Goal: Task Accomplishment & Management: Use online tool/utility

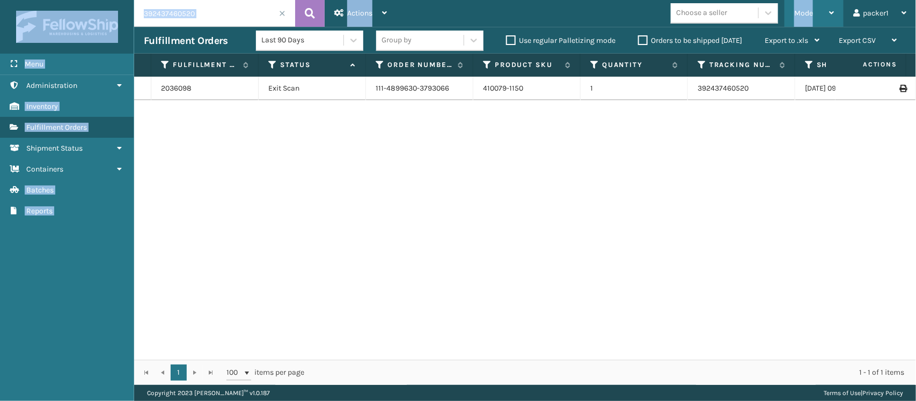
click at [827, 17] on div "Mode" at bounding box center [814, 13] width 40 height 27
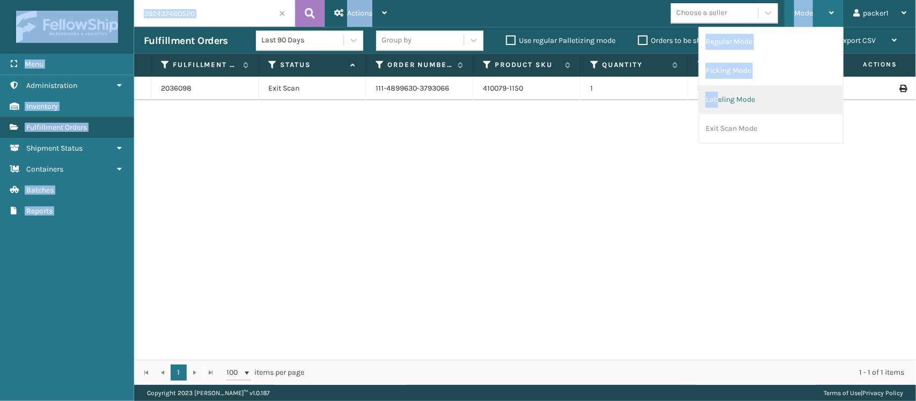
click at [717, 100] on li "Labeling Mode" at bounding box center [771, 99] width 144 height 29
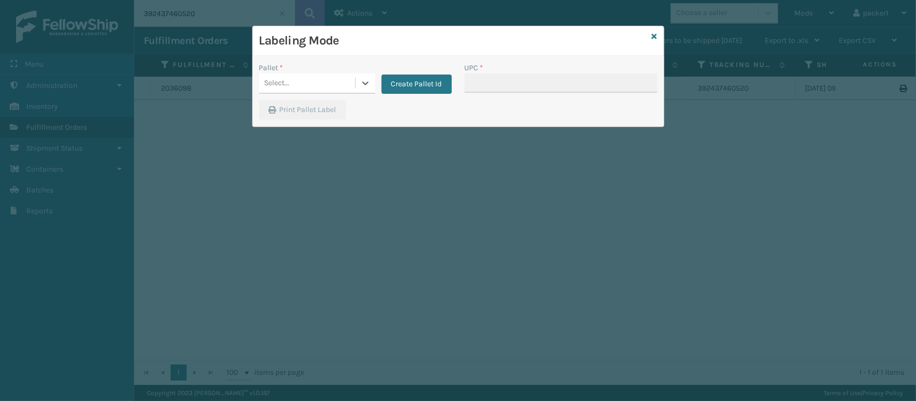
click at [348, 75] on div "Select..." at bounding box center [307, 84] width 96 height 18
click at [314, 112] on div "FDXG-8V49JDXN9D" at bounding box center [317, 110] width 116 height 20
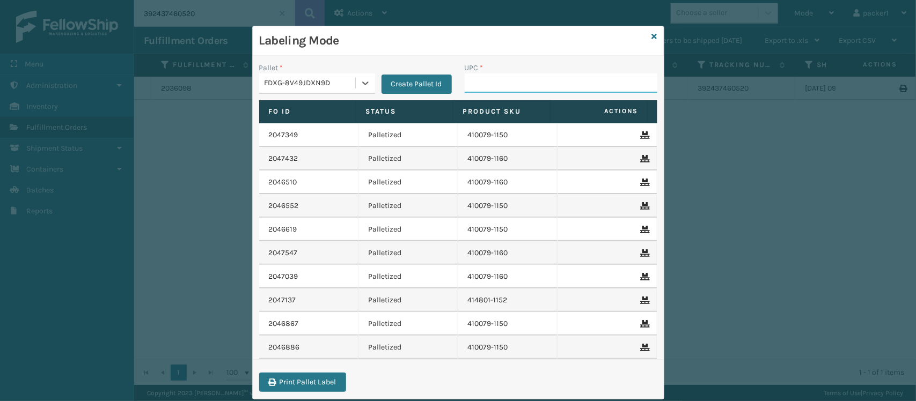
click at [545, 79] on input "UPC *" at bounding box center [561, 82] width 193 height 19
click at [545, 85] on input "UPC *" at bounding box center [561, 82] width 193 height 19
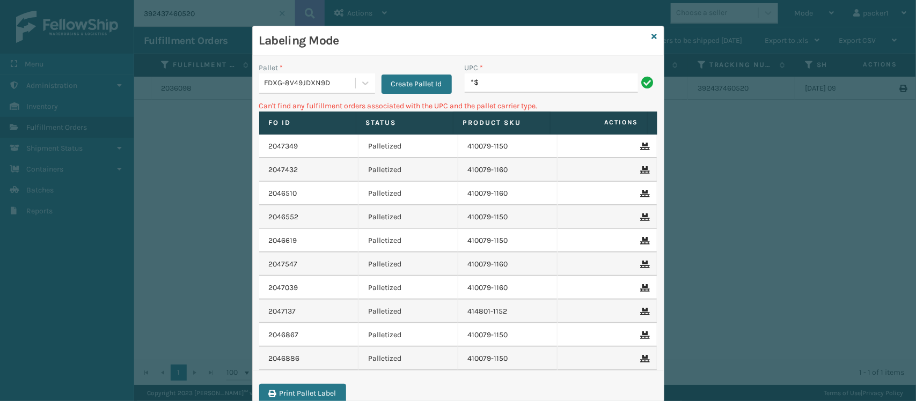
type input "*"
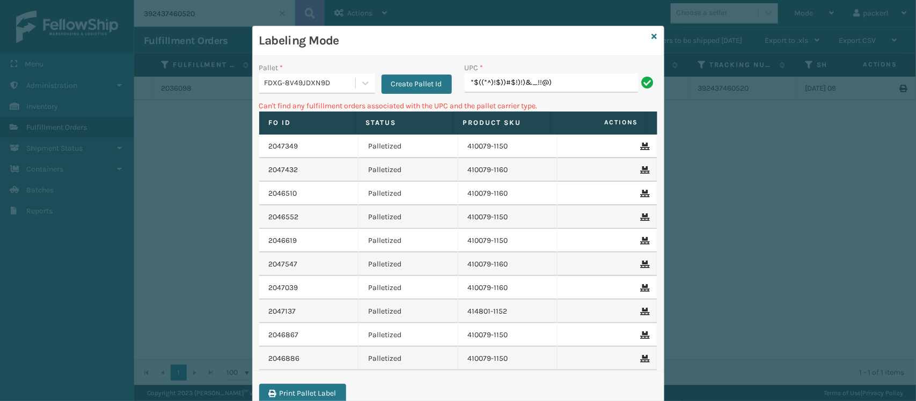
type input "*$((*^)!$))#$!)!)&_!!@)"
type input "*"
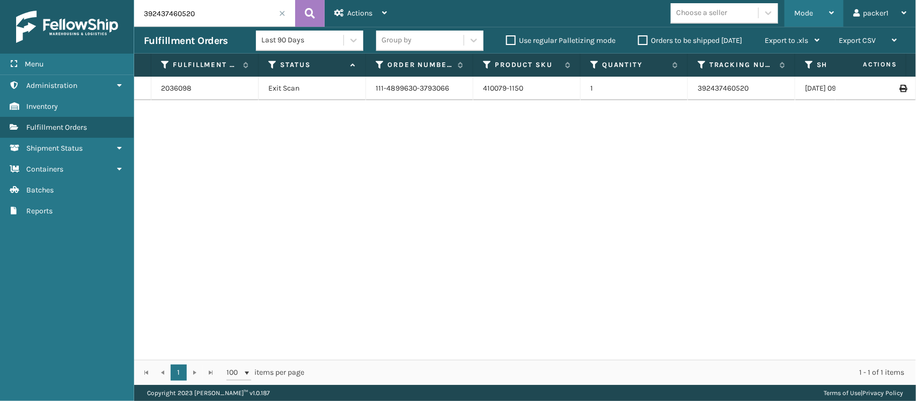
click at [816, 10] on div "Mode" at bounding box center [814, 13] width 40 height 27
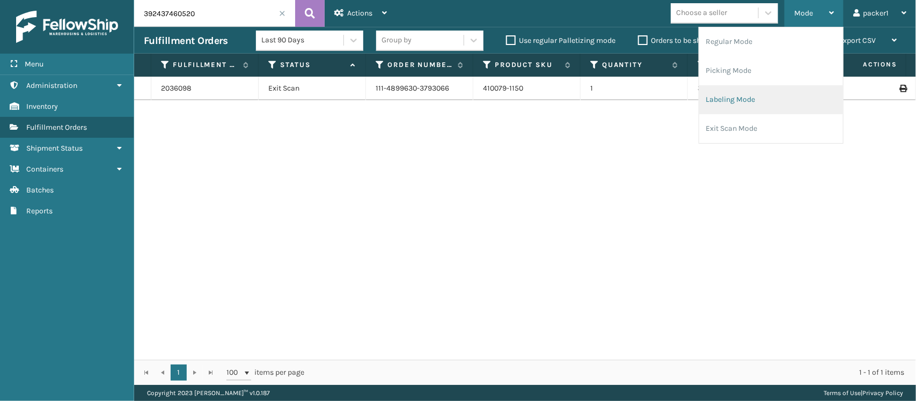
click at [721, 102] on li "Labeling Mode" at bounding box center [771, 99] width 144 height 29
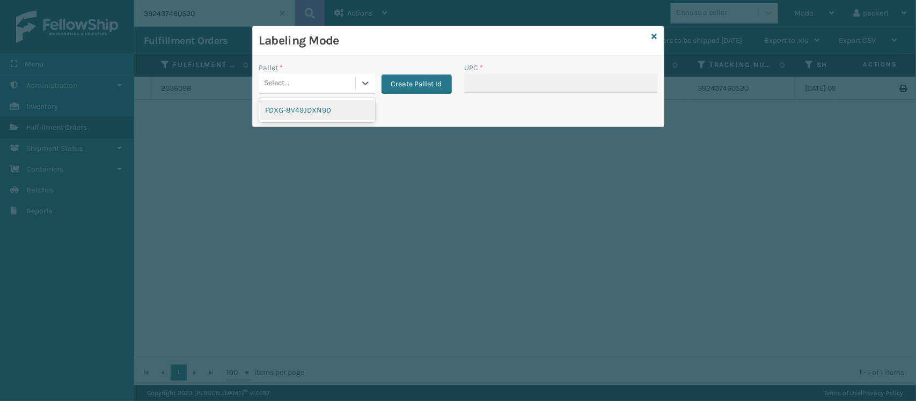
click at [322, 89] on div "Select..." at bounding box center [307, 84] width 96 height 18
click at [315, 102] on div "FDXG-8V49JDXN9D" at bounding box center [317, 110] width 116 height 20
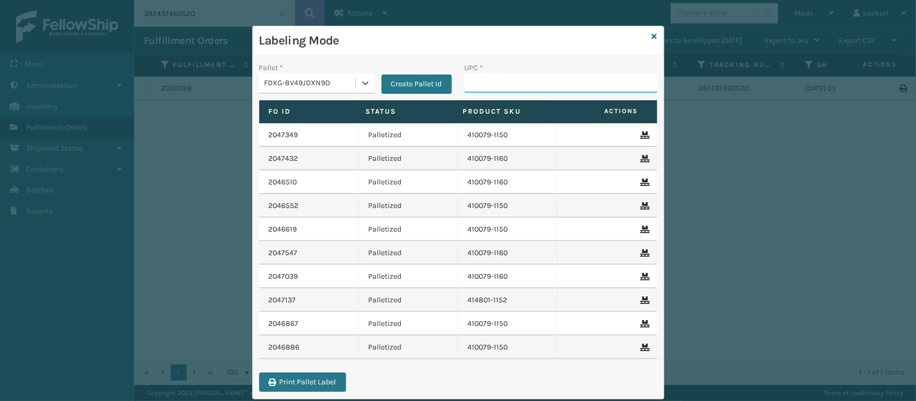
click at [495, 79] on input "UPC *" at bounding box center [561, 82] width 193 height 19
click at [495, 80] on input "UPC *" at bounding box center [561, 82] width 193 height 19
drag, startPoint x: 495, startPoint y: 80, endPoint x: 500, endPoint y: 83, distance: 5.5
click at [500, 83] on input "UPC *" at bounding box center [561, 82] width 193 height 19
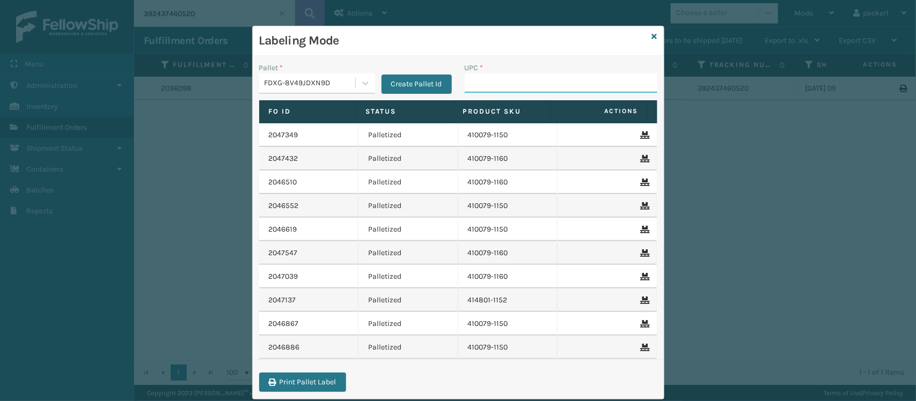
click at [500, 83] on input "UPC *" at bounding box center [561, 82] width 193 height 19
type input "!"
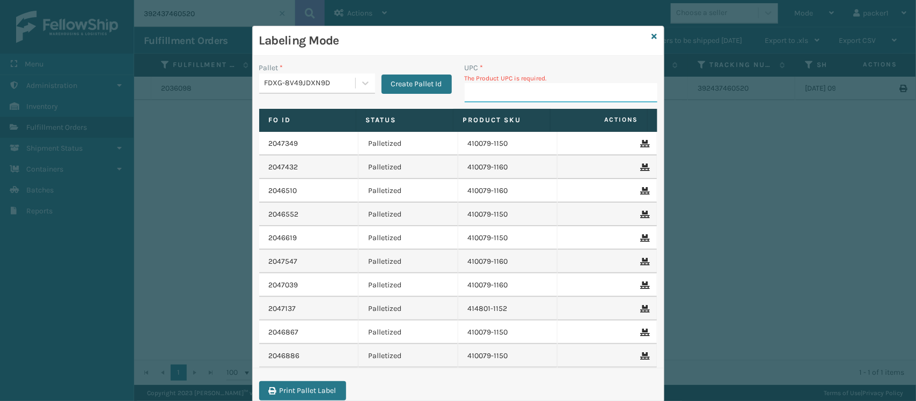
type input "!"
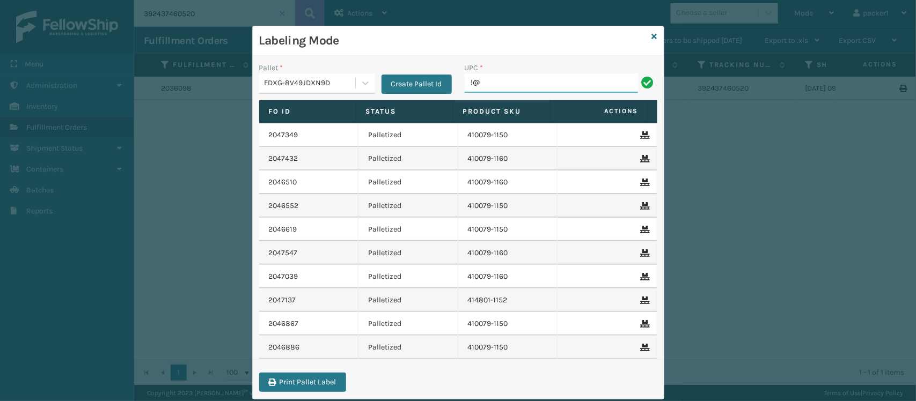
type input "!"
type input "&$$^$^$"
type input "!"
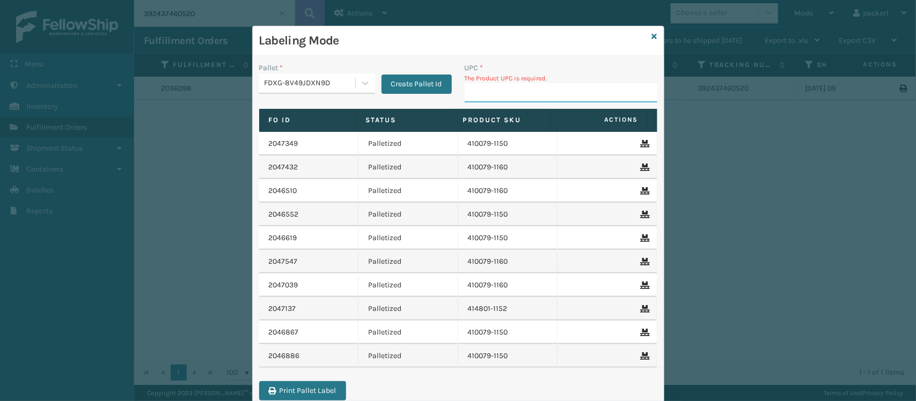
click at [824, 148] on div "Labeling Mode Pallet * FDXG-8V49JDXN9D Create Pallet Id UPC * The Product UPC i…" at bounding box center [458, 200] width 916 height 401
click at [510, 95] on input "UPC *" at bounding box center [561, 92] width 193 height 19
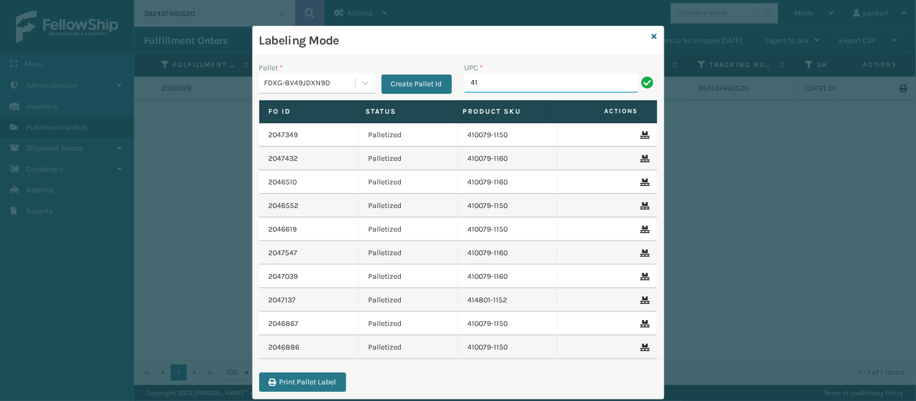
type input "4"
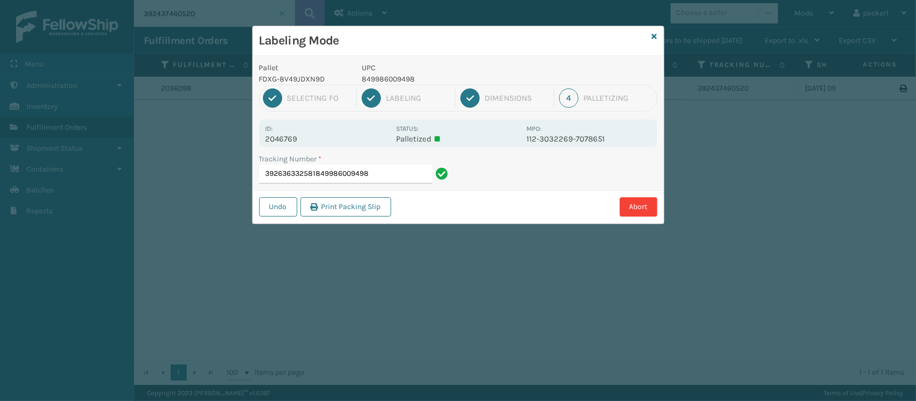
type input "392636332581849986009498"
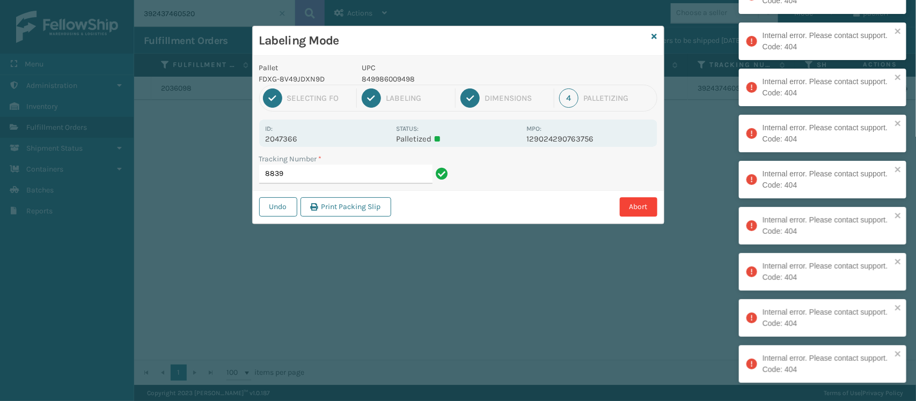
type input "883"
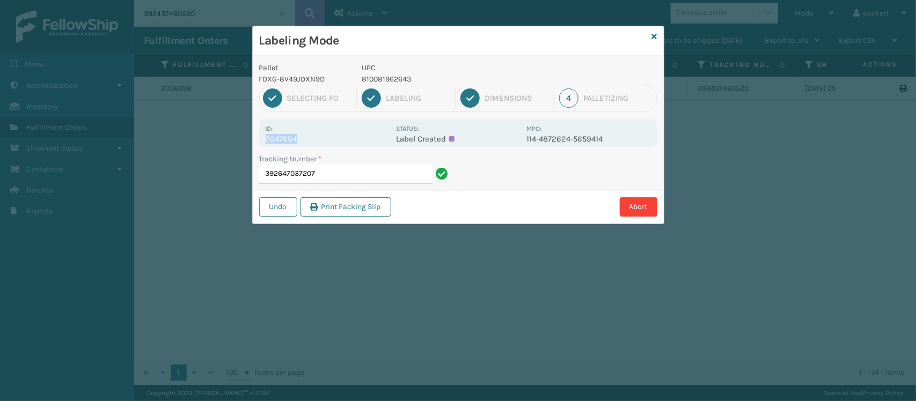
drag, startPoint x: 297, startPoint y: 136, endPoint x: 270, endPoint y: 142, distance: 27.6
click at [270, 142] on p "2047694" at bounding box center [328, 139] width 124 height 10
click at [301, 138] on p "2047694" at bounding box center [328, 139] width 124 height 10
drag, startPoint x: 301, startPoint y: 138, endPoint x: 266, endPoint y: 138, distance: 35.4
click at [266, 138] on p "2047694" at bounding box center [328, 139] width 124 height 10
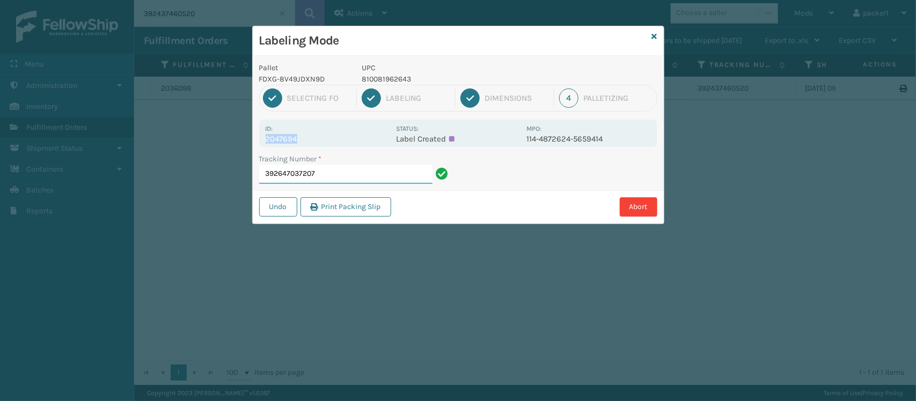
click at [395, 181] on input "392647037207" at bounding box center [345, 174] width 173 height 19
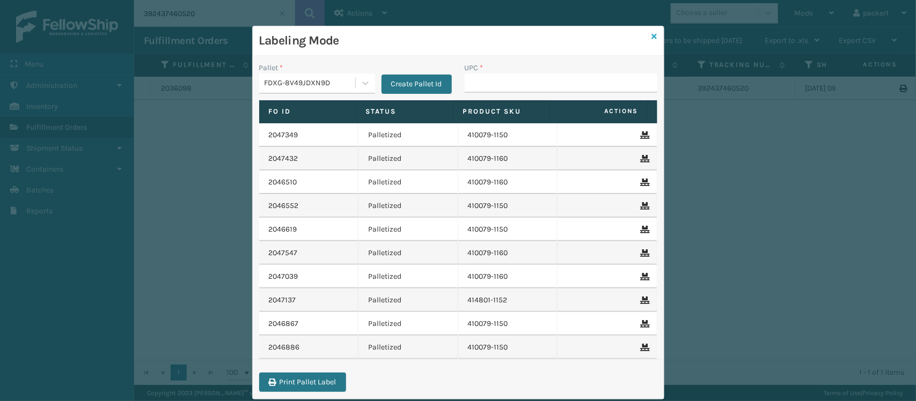
click at [652, 38] on icon at bounding box center [654, 37] width 5 height 8
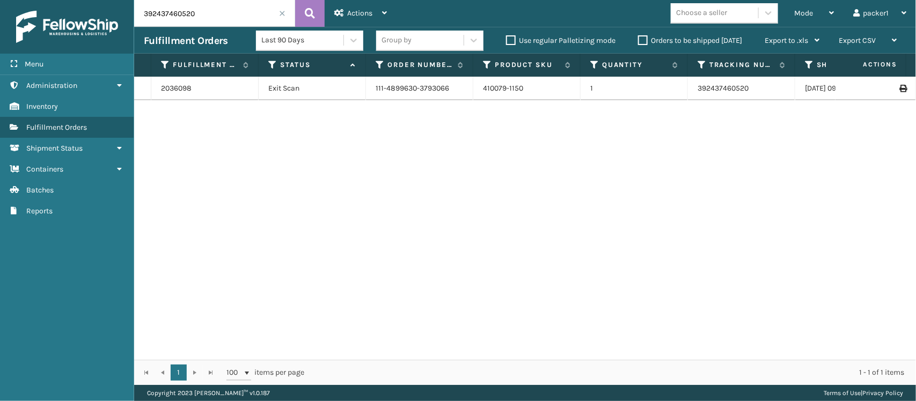
drag, startPoint x: 197, startPoint y: 9, endPoint x: 36, endPoint y: -8, distance: 161.7
click at [36, 0] on html "Menu Administration Inventory Fulfillment Orders Shipment Status Containers Bat…" at bounding box center [458, 200] width 916 height 401
paste input "2047694"
type input "2047694"
click at [899, 90] on icon at bounding box center [902, 89] width 6 height 8
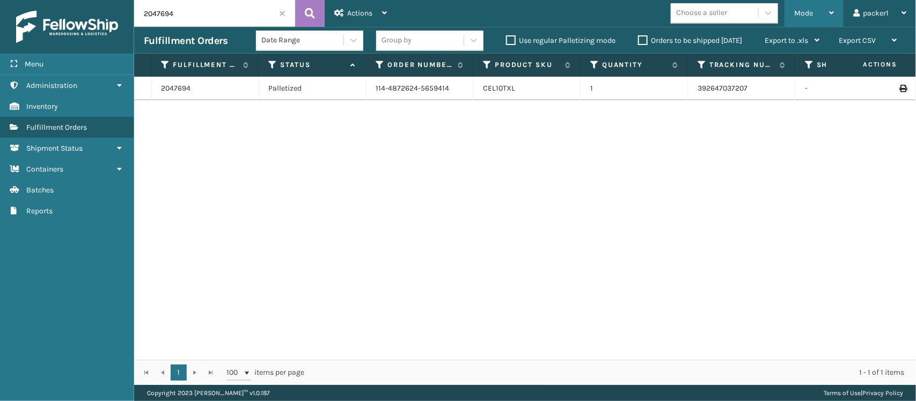
click at [799, 26] on div "Mode" at bounding box center [814, 13] width 40 height 27
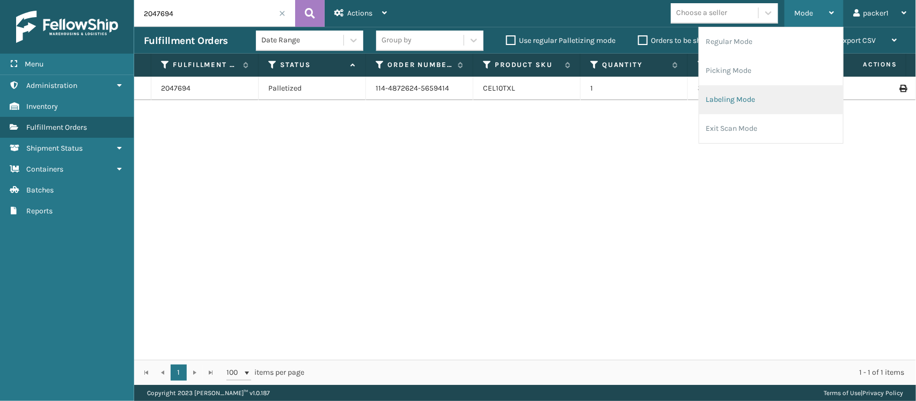
click at [718, 93] on li "Labeling Mode" at bounding box center [771, 99] width 144 height 29
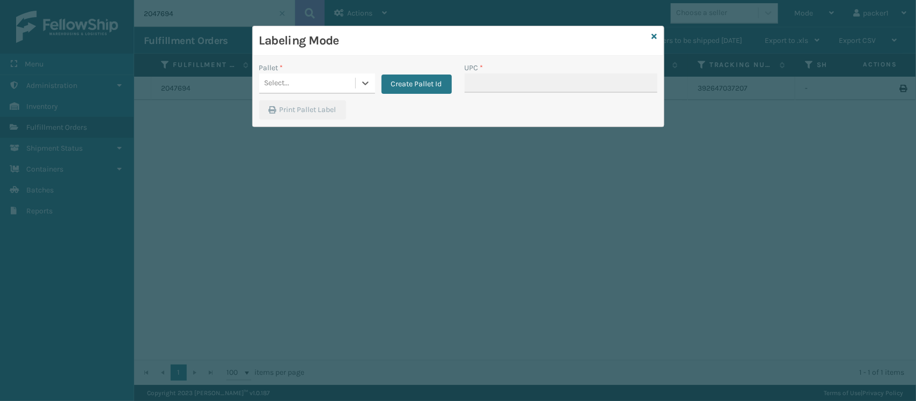
click at [301, 82] on div "Select..." at bounding box center [307, 84] width 96 height 18
click at [289, 113] on div "FDXG-8V49JDXN9D" at bounding box center [317, 110] width 116 height 20
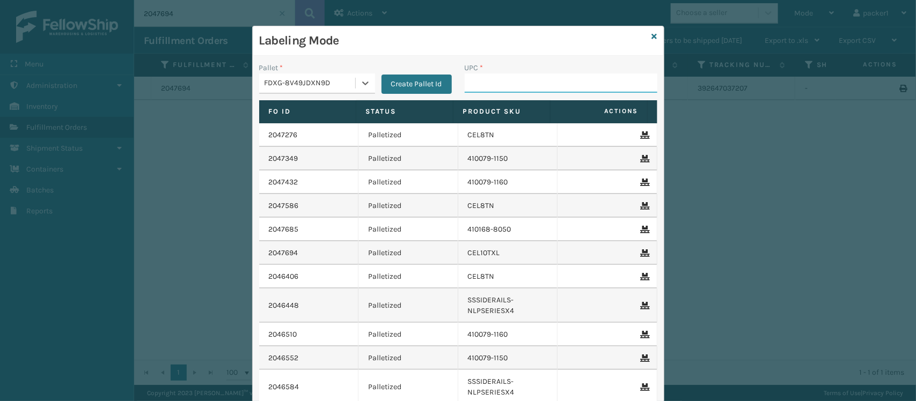
click at [495, 90] on input "UPC *" at bounding box center [561, 82] width 193 height 19
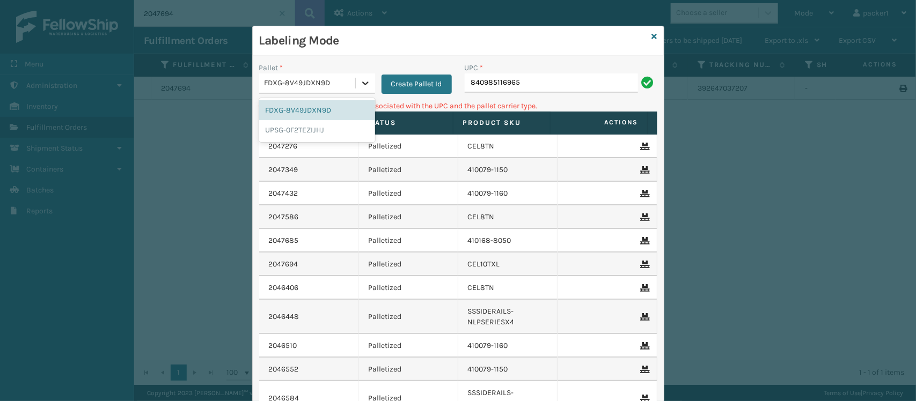
click at [360, 82] on icon at bounding box center [365, 83] width 11 height 11
click at [338, 136] on div "UPSG-0F2TEZIJHJ" at bounding box center [317, 130] width 116 height 20
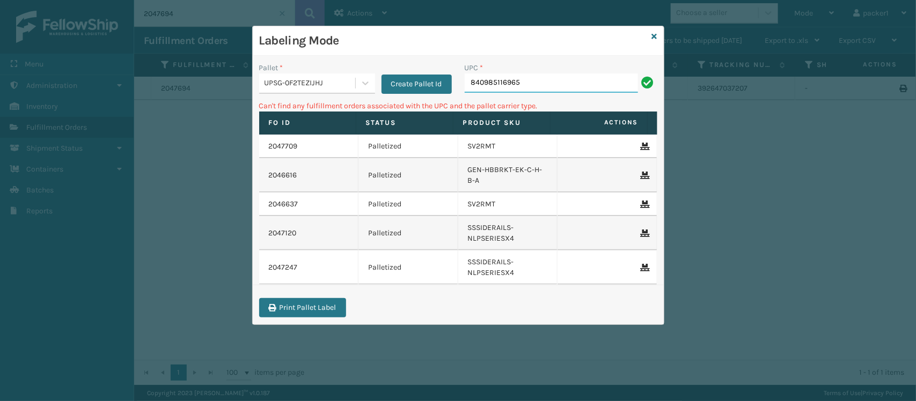
click at [562, 92] on input "840985116965" at bounding box center [551, 82] width 173 height 19
drag, startPoint x: 562, startPoint y: 92, endPoint x: 426, endPoint y: 87, distance: 135.8
click at [426, 87] on div "Pallet * UPSG-0F2TEZIJHJ Create Pallet Id UPC * 840985116965" at bounding box center [458, 81] width 411 height 38
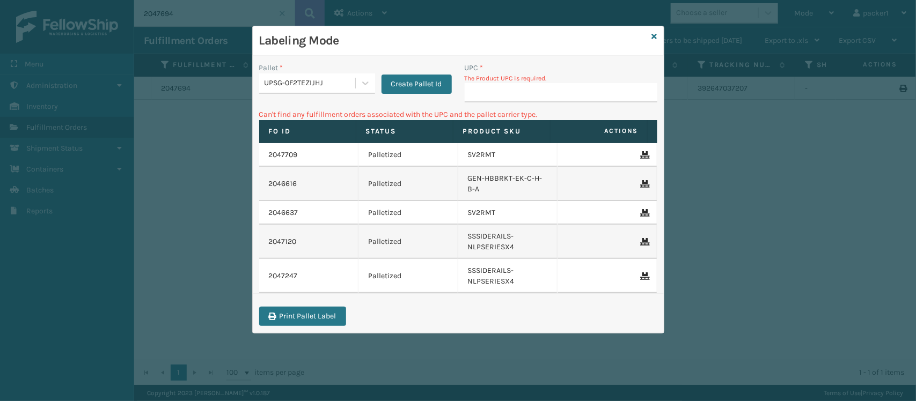
click at [296, 97] on div "Pallet * UPSG-0F2TEZIJHJ Create Pallet Id" at bounding box center [355, 85] width 205 height 47
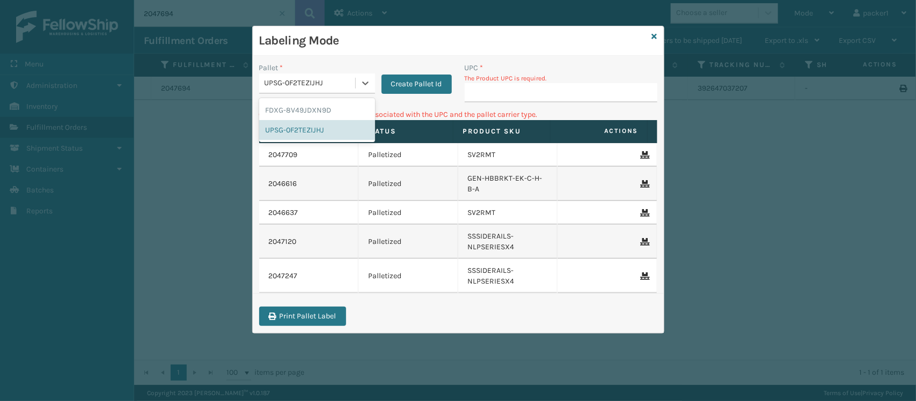
click at [298, 87] on div "UPSG-0F2TEZIJHJ" at bounding box center [310, 83] width 92 height 11
click at [299, 106] on div "FDXG-8V49JDXN9D" at bounding box center [317, 110] width 116 height 20
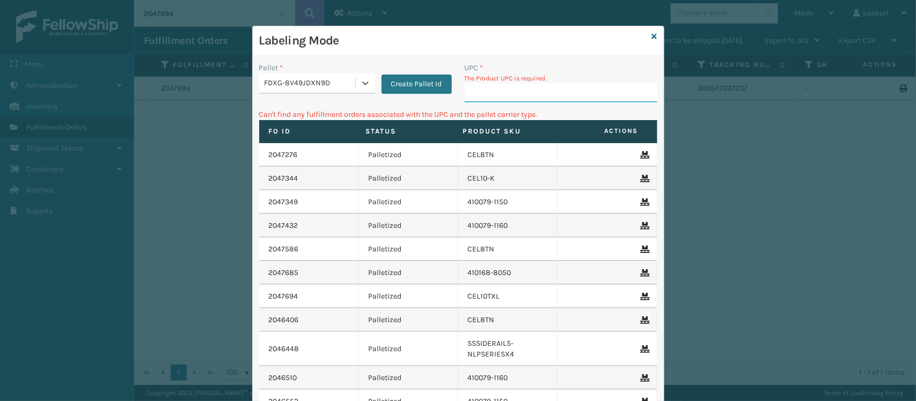
click at [494, 95] on input "UPC *" at bounding box center [561, 92] width 193 height 19
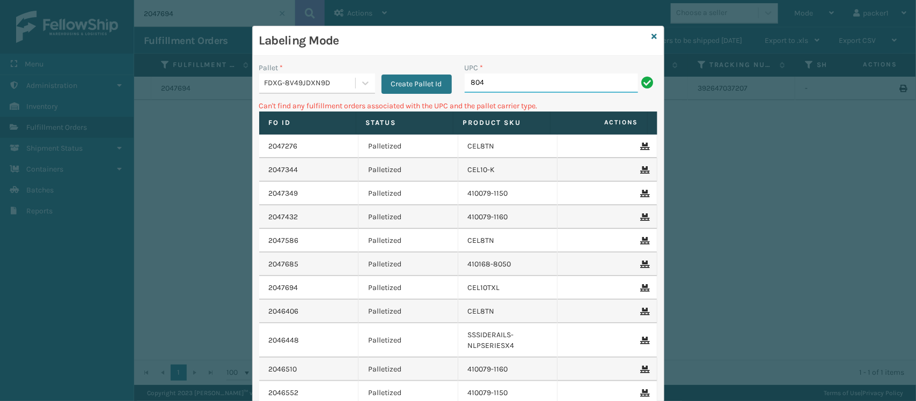
type input "804879477570"
click at [334, 73] on div "FDXG-8V49JDXN9D" at bounding box center [317, 83] width 116 height 20
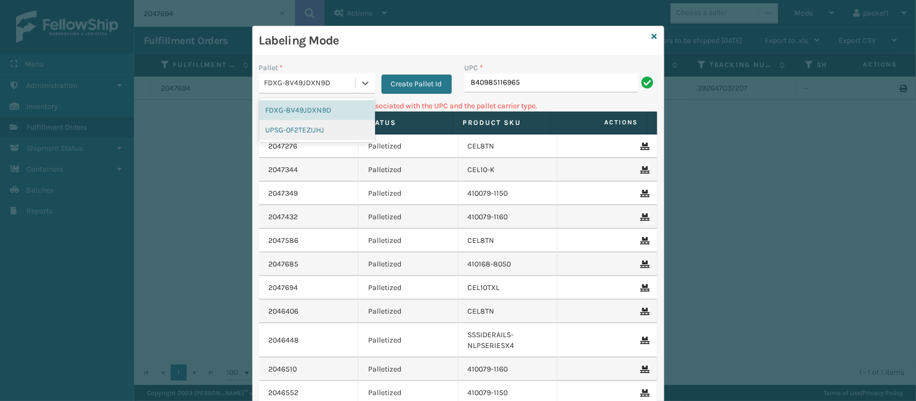
click at [307, 122] on div "UPSG-0F2TEZIJHJ" at bounding box center [317, 130] width 116 height 20
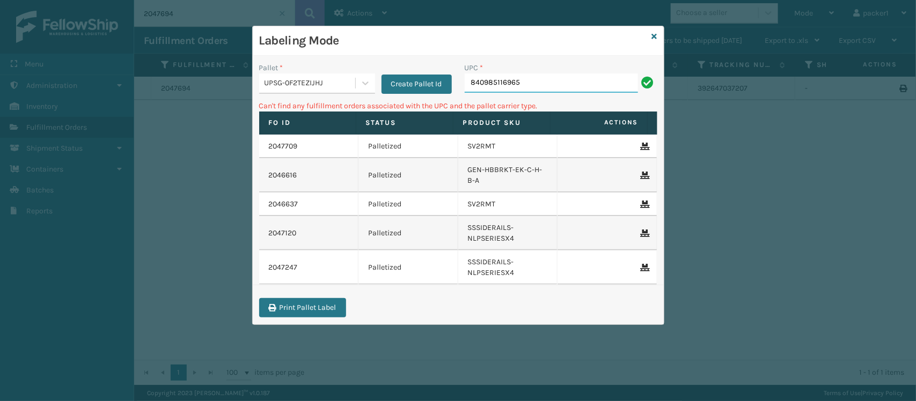
click at [549, 76] on input "840985116965" at bounding box center [551, 82] width 173 height 19
type input "8"
type input "804879477570"
click at [307, 92] on div "UPSG-0F2TEZIJHJ" at bounding box center [307, 84] width 96 height 18
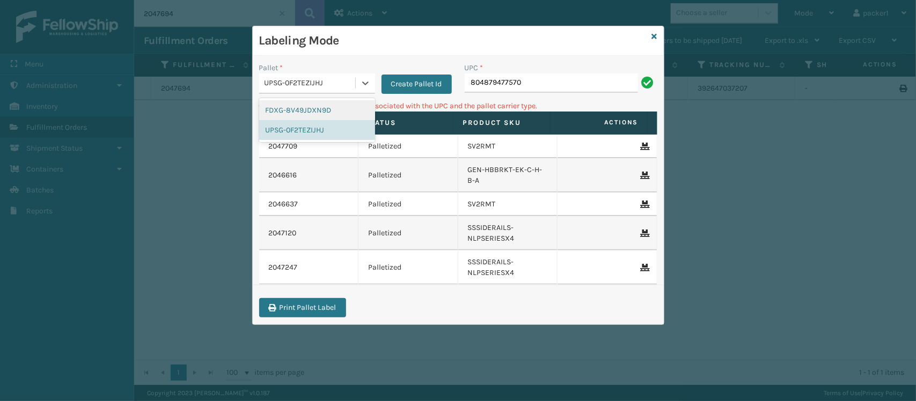
click at [315, 114] on div "FDXG-8V49JDXN9D" at bounding box center [317, 110] width 116 height 20
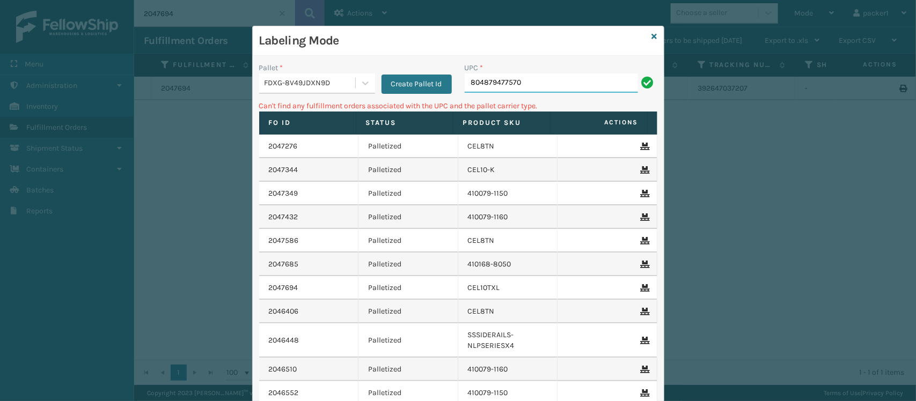
click at [523, 76] on input "804879477570" at bounding box center [551, 82] width 173 height 19
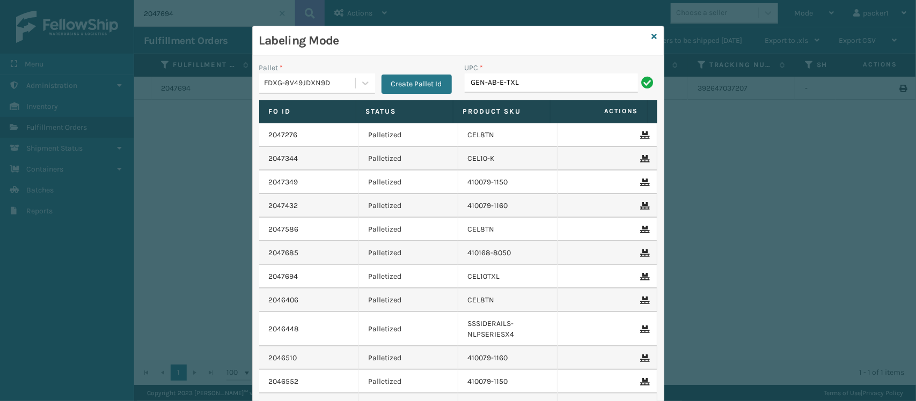
type input "GEN-AB-E-TXL"
